Goal: Find contact information: Find contact information

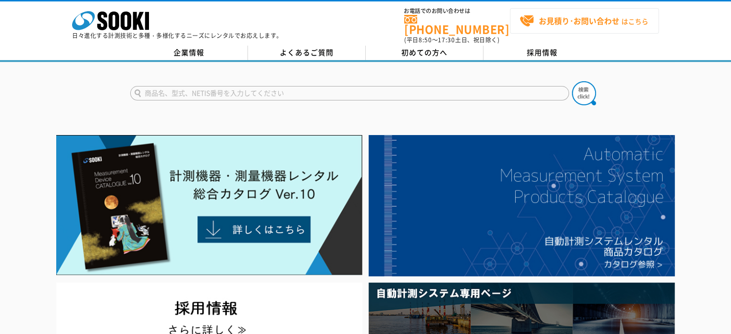
click at [562, 21] on strong "お見積り･お問い合わせ" at bounding box center [579, 21] width 81 height 12
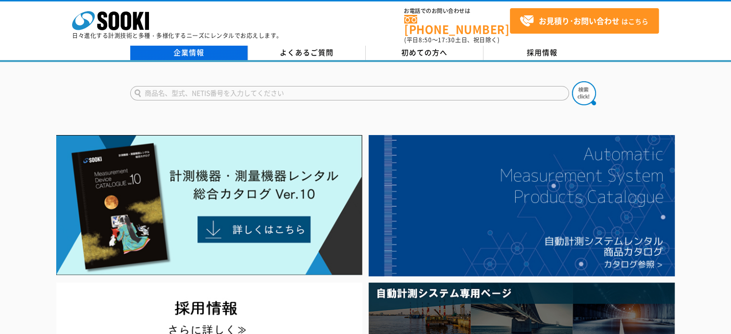
click at [175, 46] on link "企業情報" at bounding box center [189, 53] width 118 height 14
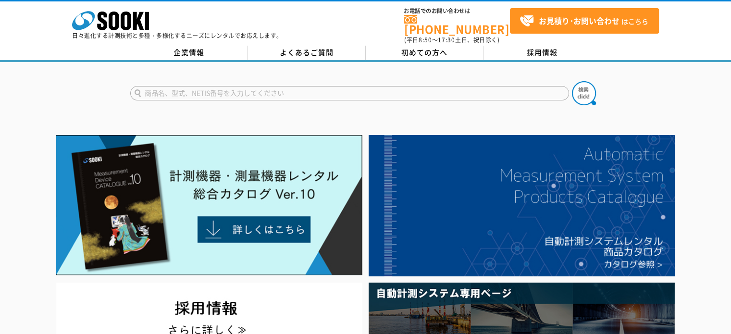
drag, startPoint x: 201, startPoint y: 36, endPoint x: 208, endPoint y: 34, distance: 7.0
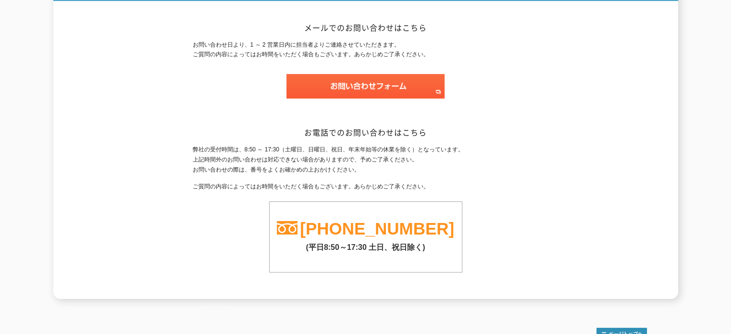
scroll to position [151, 0]
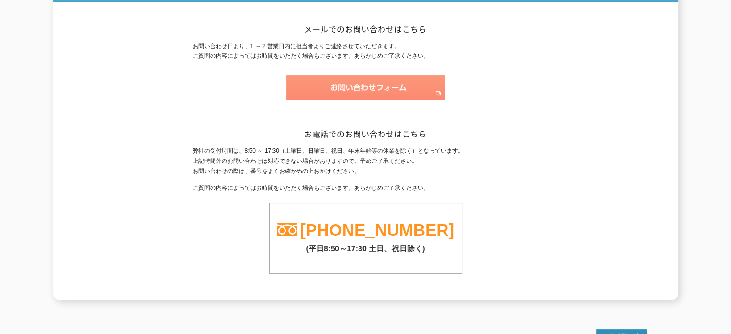
click at [391, 84] on img at bounding box center [365, 87] width 158 height 25
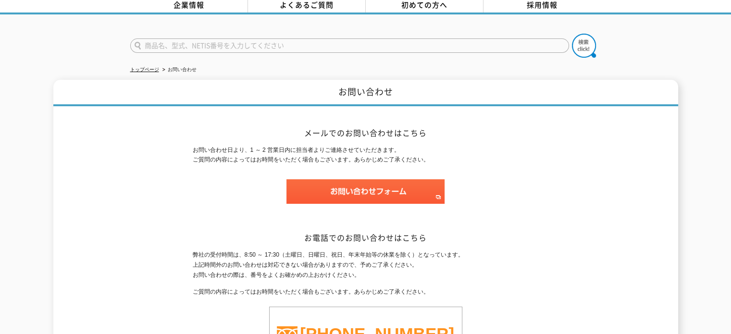
scroll to position [0, 0]
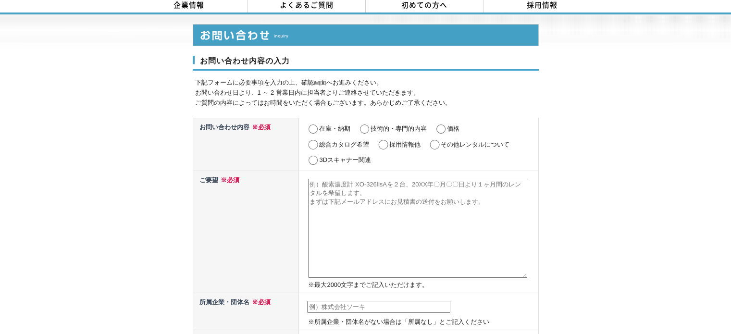
scroll to position [48, 0]
drag, startPoint x: 554, startPoint y: 140, endPoint x: 547, endPoint y: 144, distance: 8.0
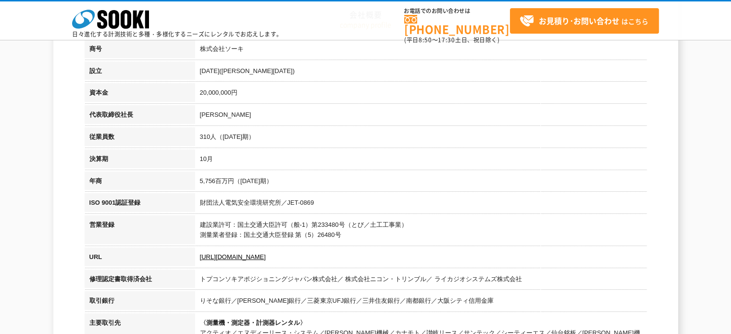
scroll to position [192, 0]
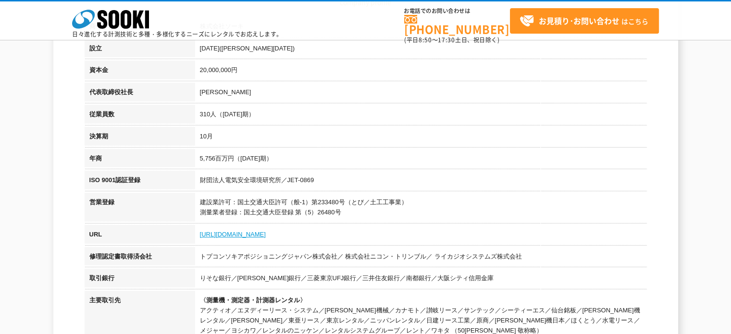
click at [236, 234] on link "https://sooki.co.jp/" at bounding box center [233, 234] width 66 height 7
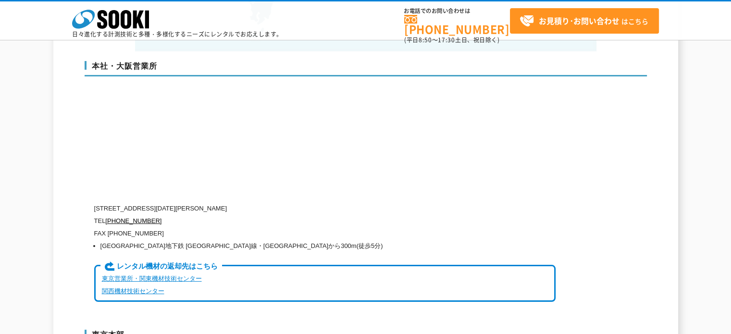
scroll to position [2259, 0]
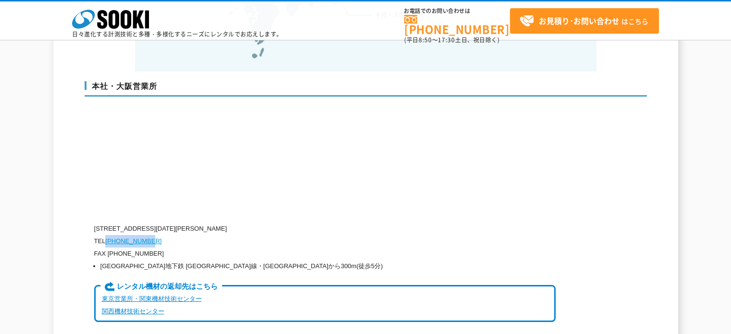
drag, startPoint x: 160, startPoint y: 230, endPoint x: 108, endPoint y: 229, distance: 52.4
click at [108, 235] on p "TEL 0120-856-990" at bounding box center [324, 241] width 461 height 12
copy link "[PHONE_NUMBER]"
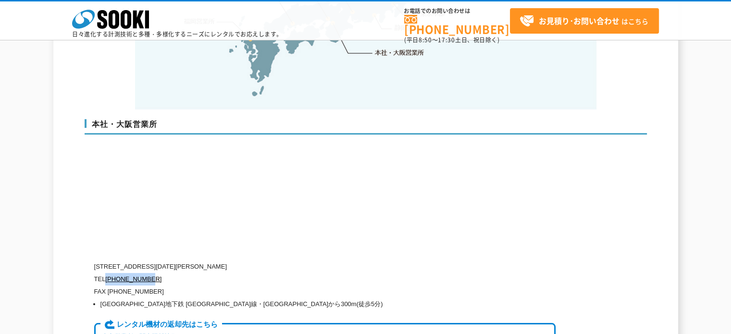
scroll to position [2211, 0]
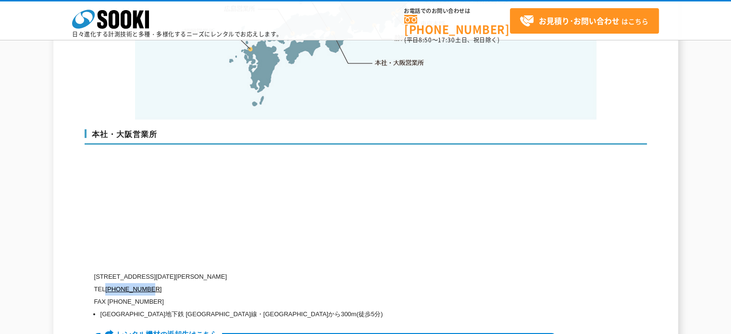
drag, startPoint x: 221, startPoint y: 38, endPoint x: 206, endPoint y: 43, distance: 15.4
